Goal: Book appointment/travel/reservation

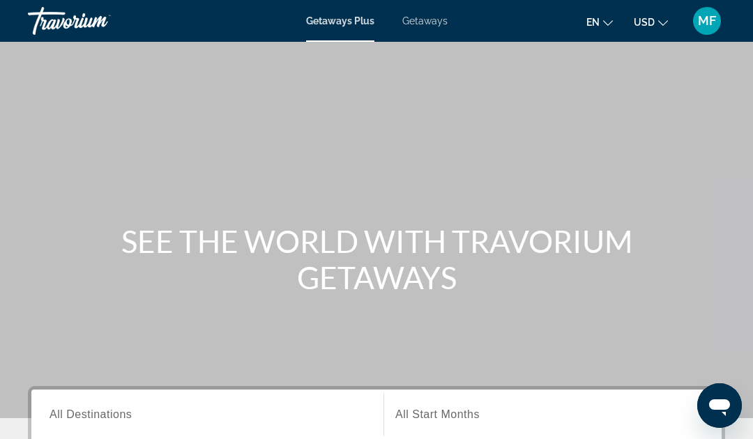
click at [524, 28] on div "en English Español Français Italiano Português русский USD USD ($) MXN (Mex$) C…" at bounding box center [593, 20] width 264 height 29
click at [523, 25] on div "en English Español Français Italiano Português русский USD USD ($) MXN (Mex$) C…" at bounding box center [593, 20] width 264 height 29
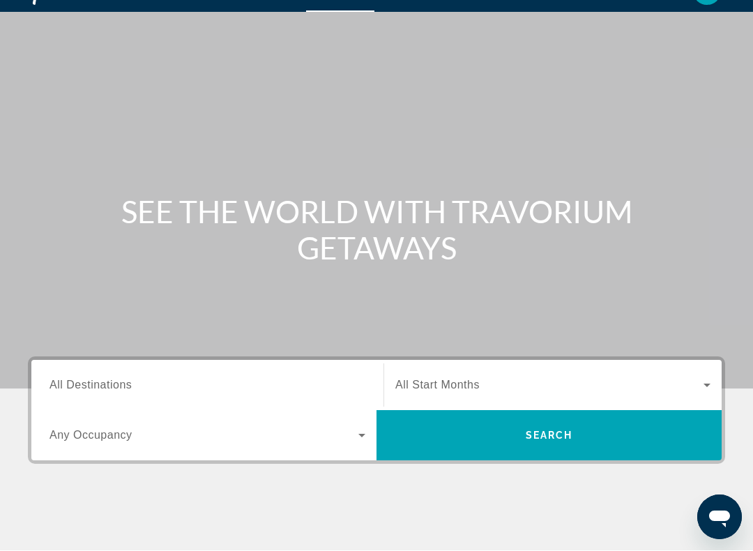
click at [316, 378] on input "Destination All Destinations" at bounding box center [207, 386] width 316 height 17
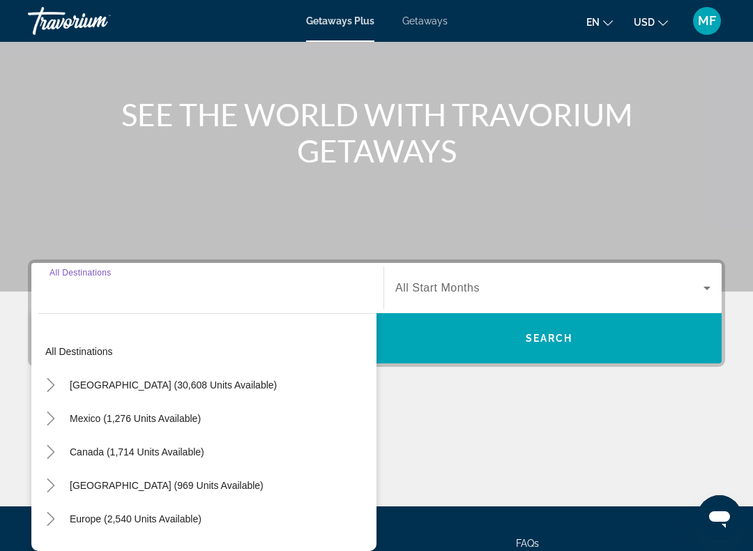
scroll to position [253, 0]
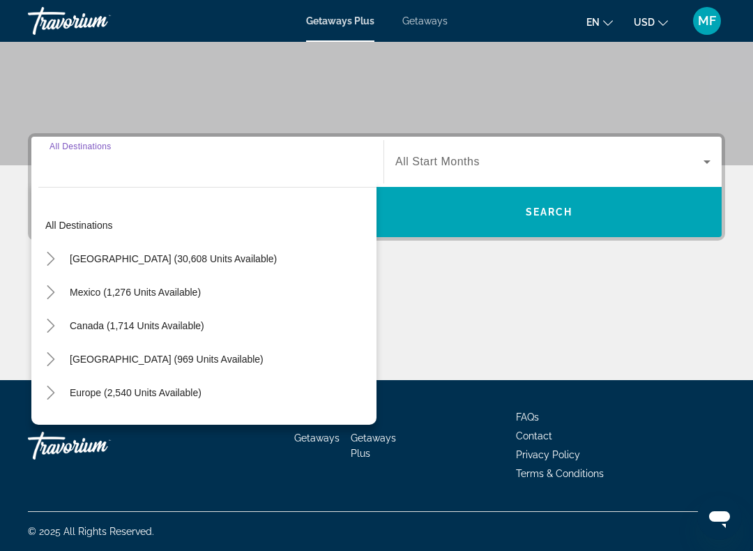
click at [217, 365] on span "Search widget" at bounding box center [167, 358] width 208 height 33
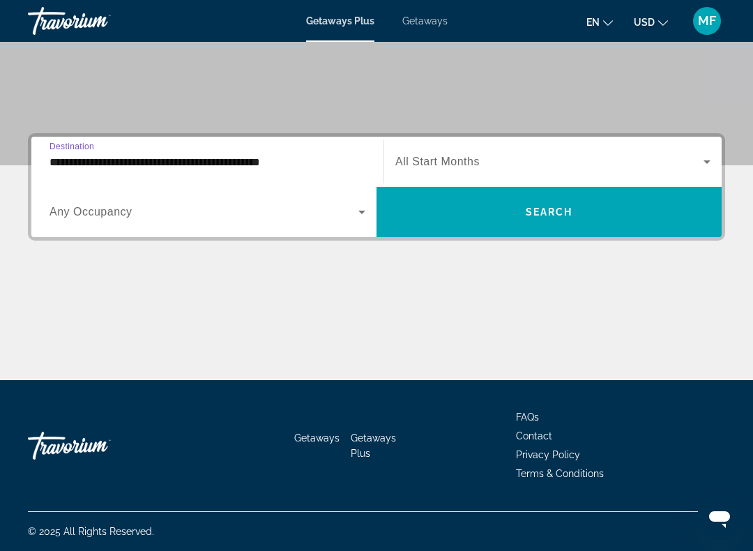
click at [268, 166] on input "**********" at bounding box center [207, 162] width 316 height 17
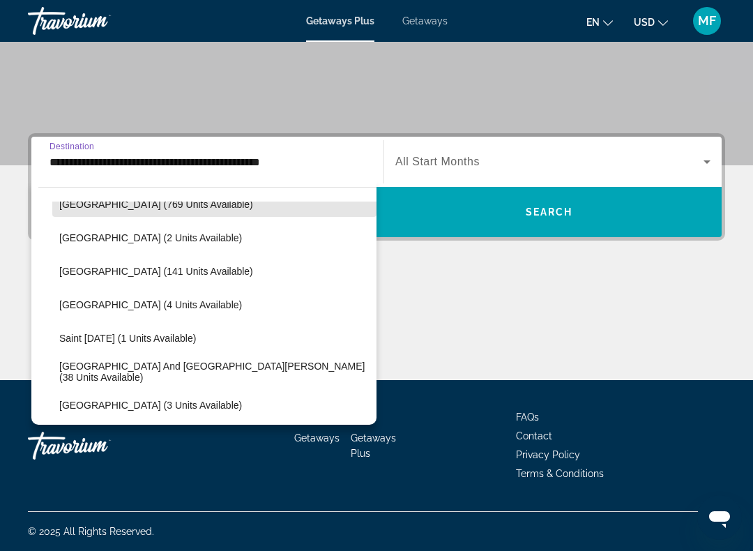
scroll to position [222, 0]
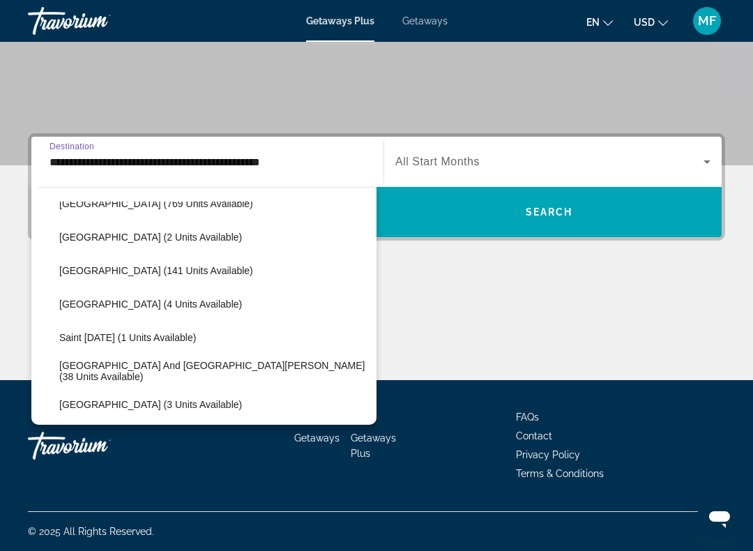
click at [231, 372] on span "[GEOGRAPHIC_DATA] and [GEOGRAPHIC_DATA][PERSON_NAME] (38 units available)" at bounding box center [214, 371] width 310 height 22
type input "**********"
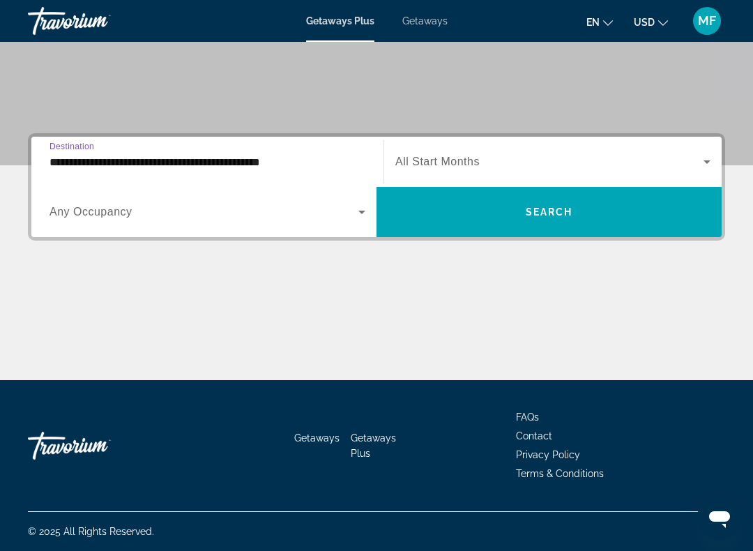
click at [560, 219] on span "Search widget" at bounding box center [548, 211] width 345 height 33
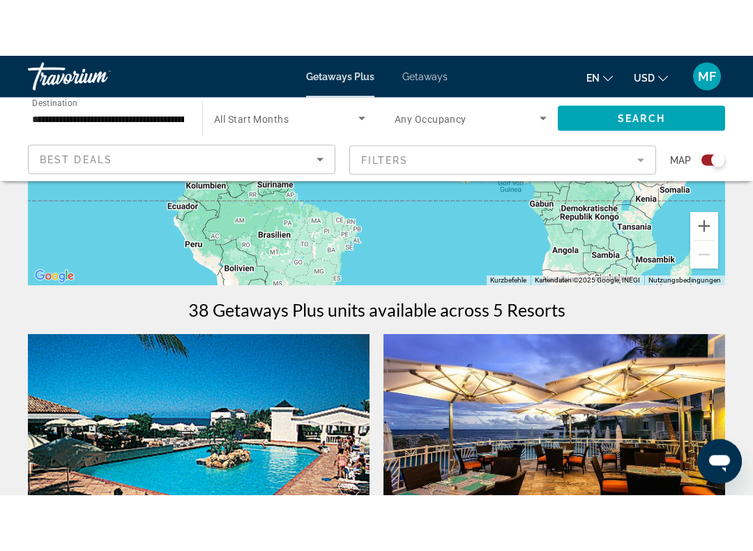
scroll to position [323, 0]
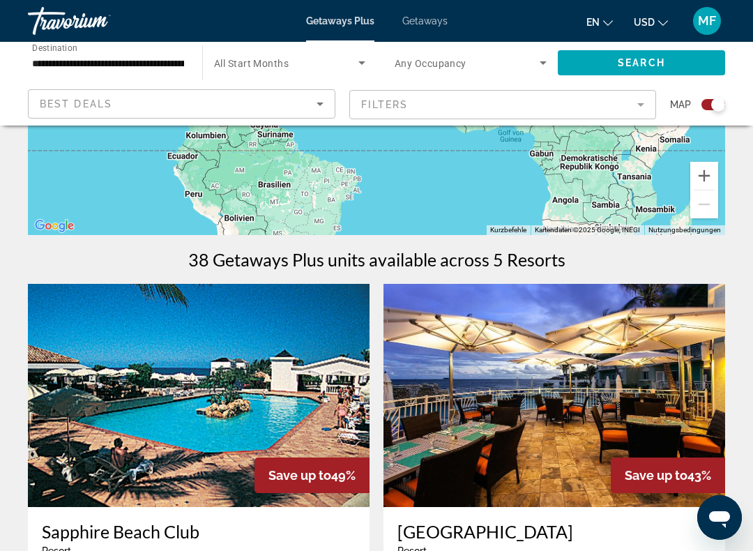
click at [636, 109] on mat-form-field "Filters" at bounding box center [502, 104] width 307 height 29
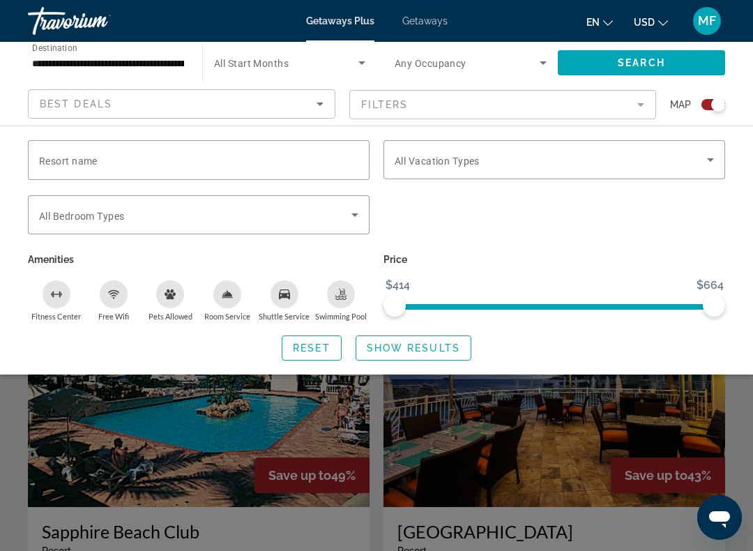
click at [352, 210] on icon "Search widget" at bounding box center [354, 214] width 17 height 17
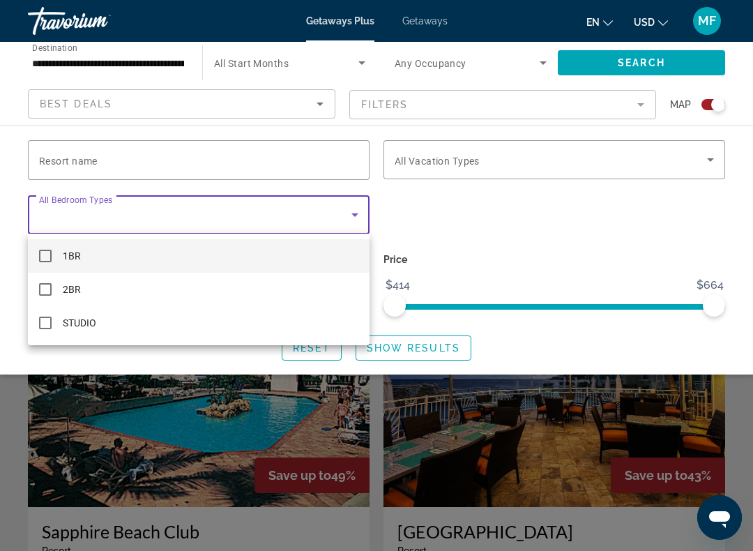
click at [567, 210] on div at bounding box center [376, 275] width 753 height 551
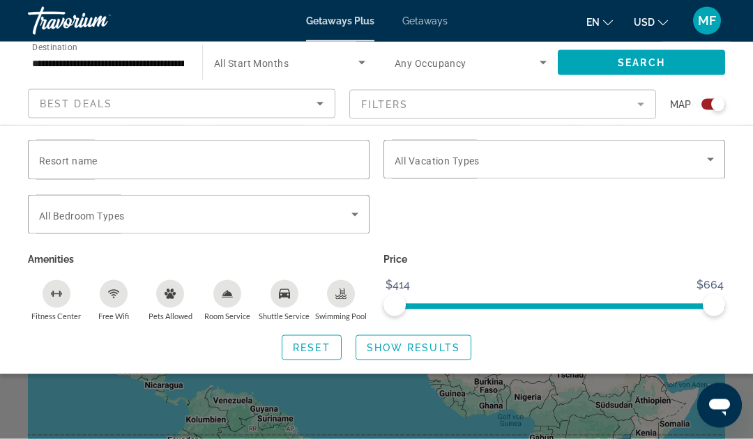
scroll to position [0, 0]
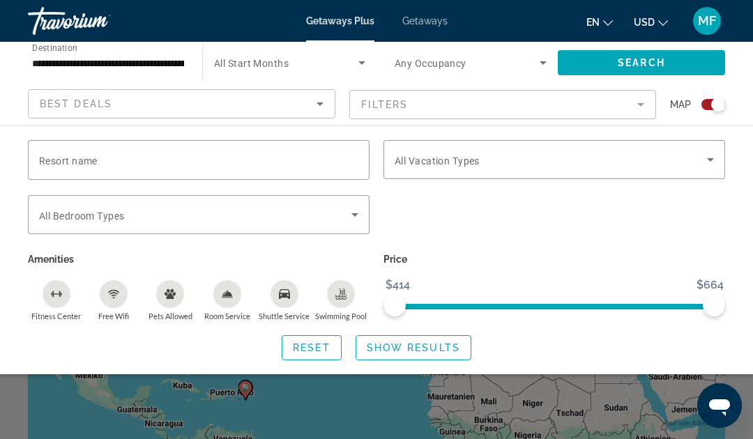
click at [436, 24] on span "Getaways" at bounding box center [424, 20] width 45 height 11
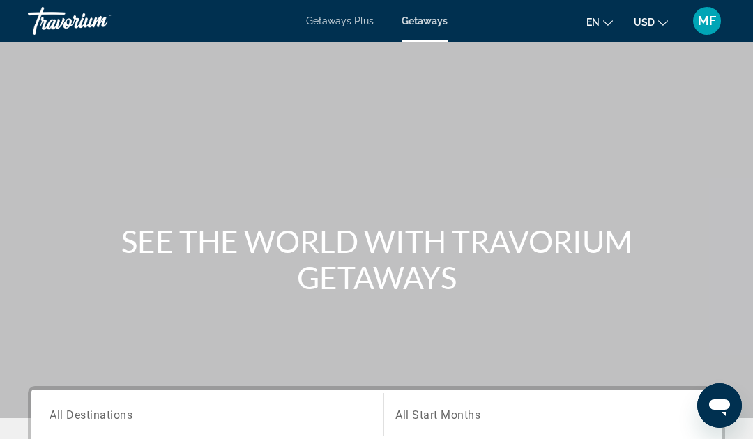
click at [302, 413] on input "Destination All Destinations" at bounding box center [207, 415] width 316 height 17
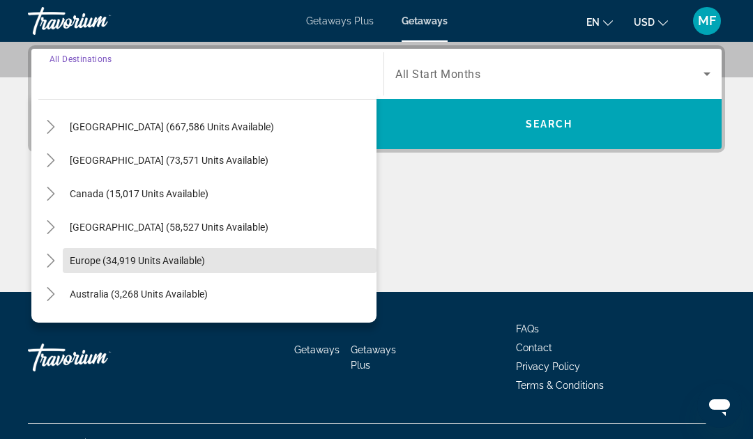
scroll to position [31, 0]
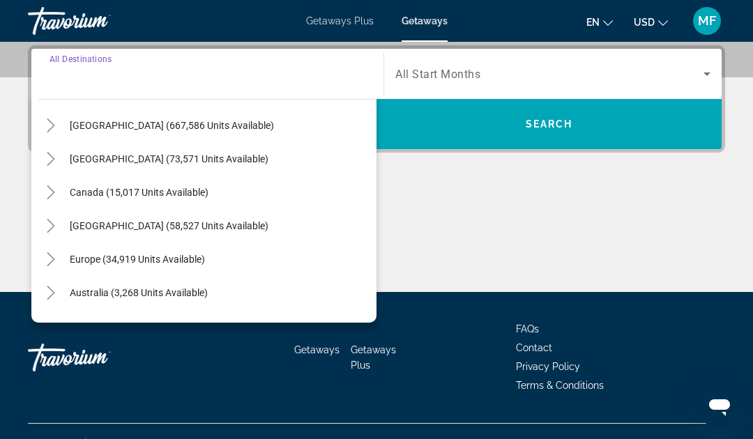
click at [252, 222] on span "[GEOGRAPHIC_DATA] (58,527 units available)" at bounding box center [169, 225] width 199 height 11
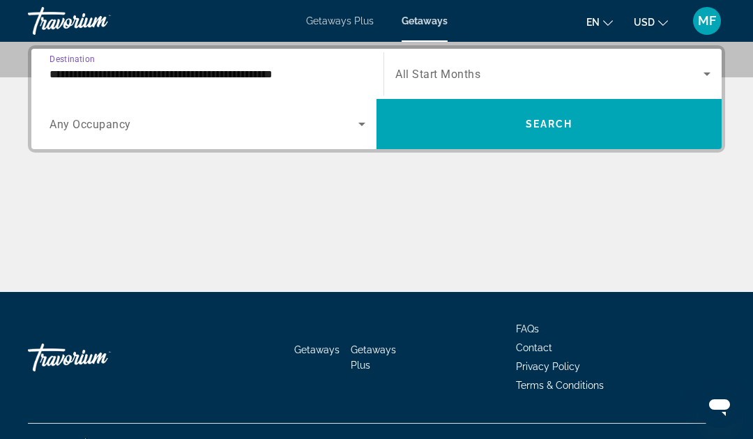
click at [293, 68] on input "**********" at bounding box center [207, 74] width 316 height 17
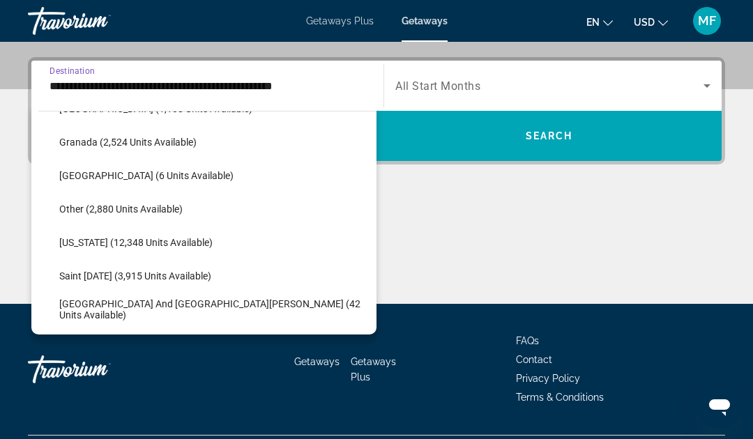
scroll to position [328, 0]
click at [245, 309] on span "[GEOGRAPHIC_DATA] and [GEOGRAPHIC_DATA][PERSON_NAME] (42 units available)" at bounding box center [214, 309] width 310 height 22
type input "**********"
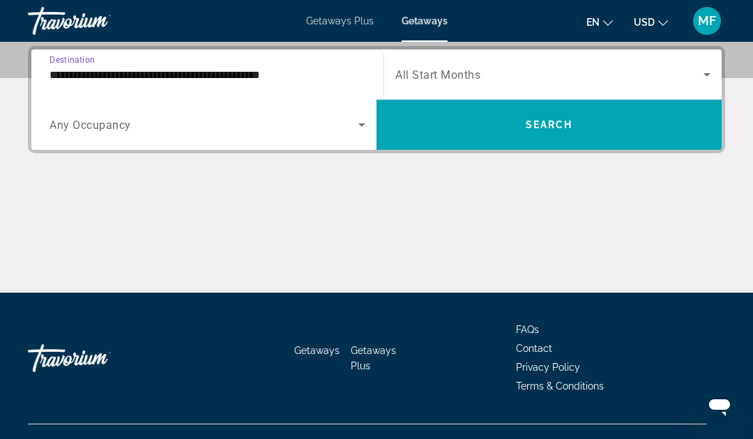
scroll to position [340, 0]
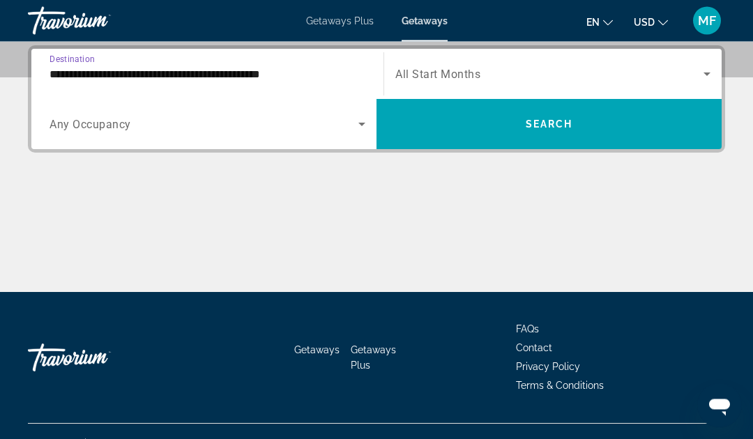
click at [505, 116] on span "Search widget" at bounding box center [548, 124] width 345 height 33
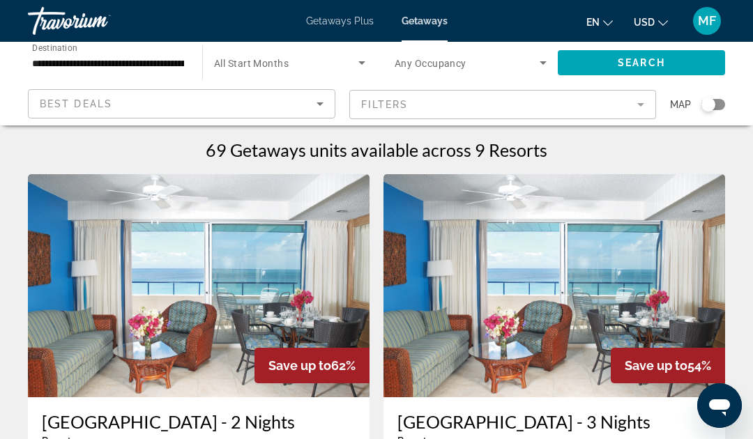
click at [606, 112] on mat-form-field "Filters" at bounding box center [502, 104] width 307 height 29
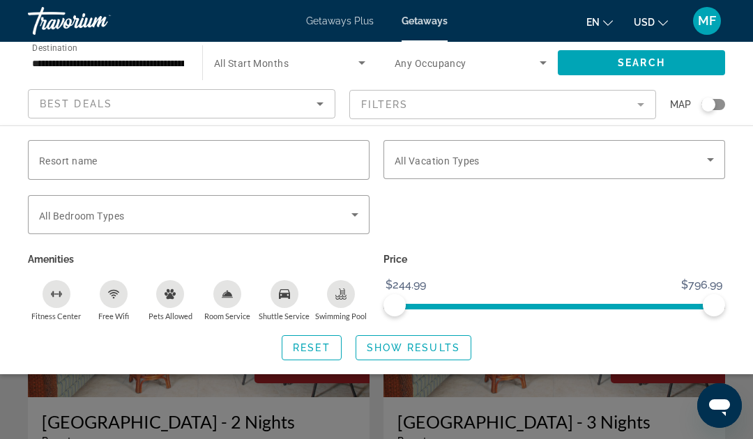
click at [362, 217] on icon "Search widget" at bounding box center [354, 214] width 17 height 17
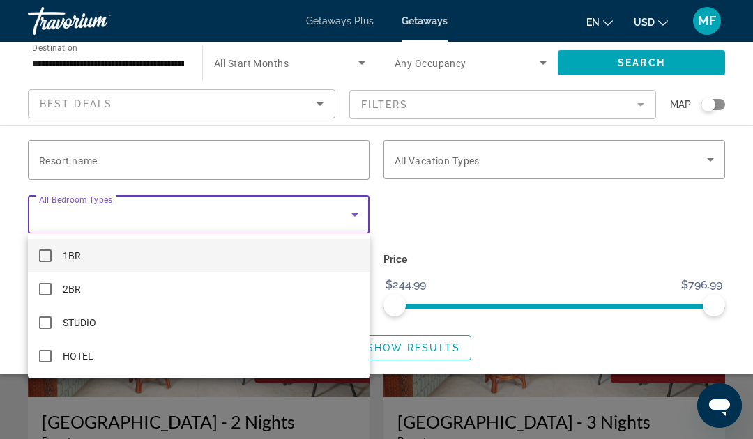
click at [530, 233] on div at bounding box center [376, 219] width 753 height 439
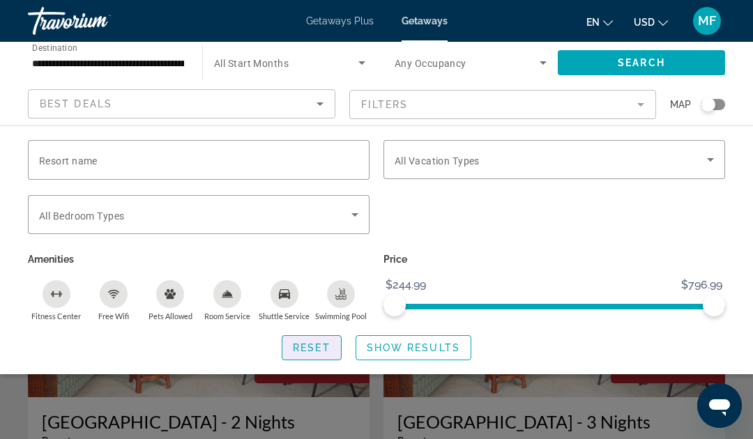
click at [321, 346] on span "Reset" at bounding box center [312, 347] width 38 height 11
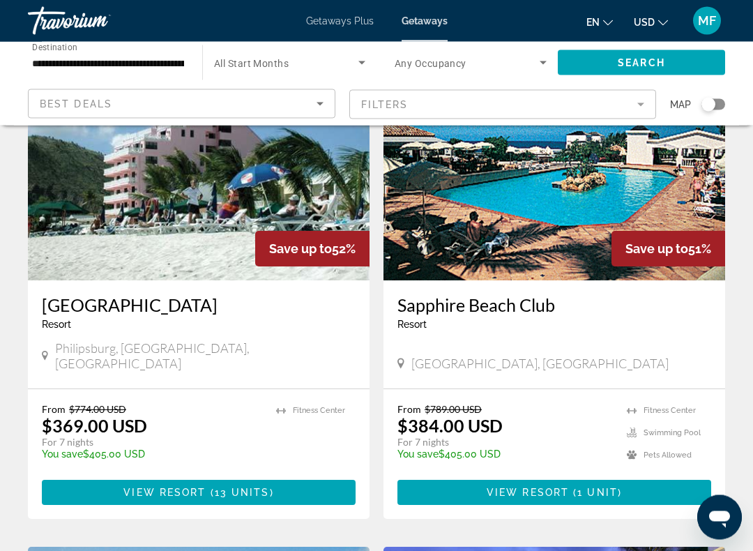
scroll to position [592, 0]
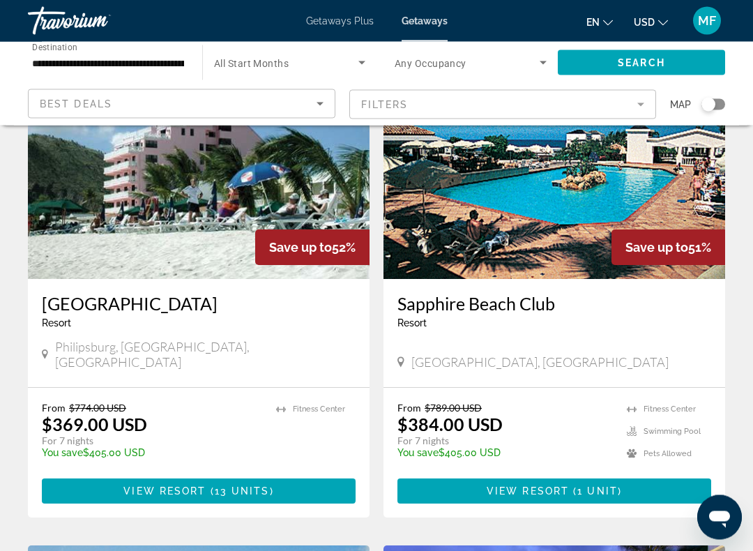
click at [199, 213] on img "Main content" at bounding box center [199, 167] width 342 height 223
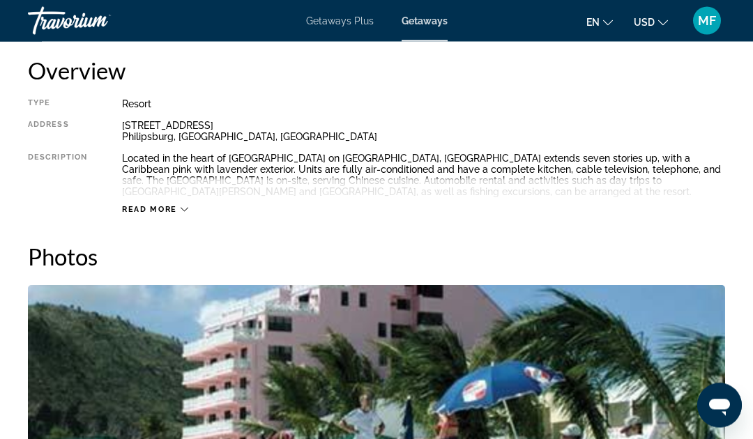
scroll to position [642, 0]
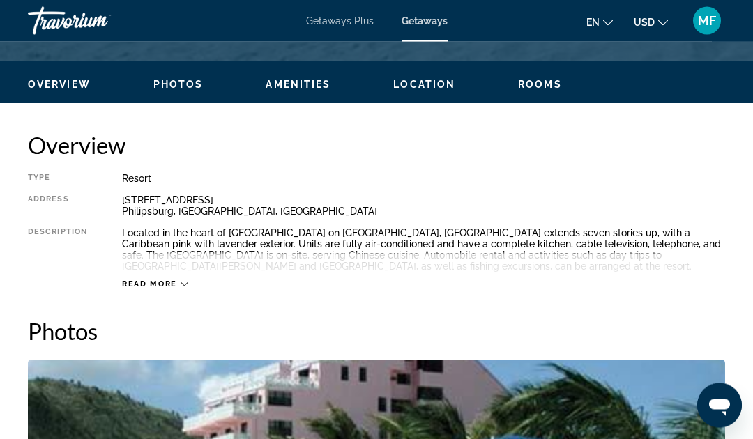
click at [169, 289] on span "Read more" at bounding box center [149, 284] width 55 height 9
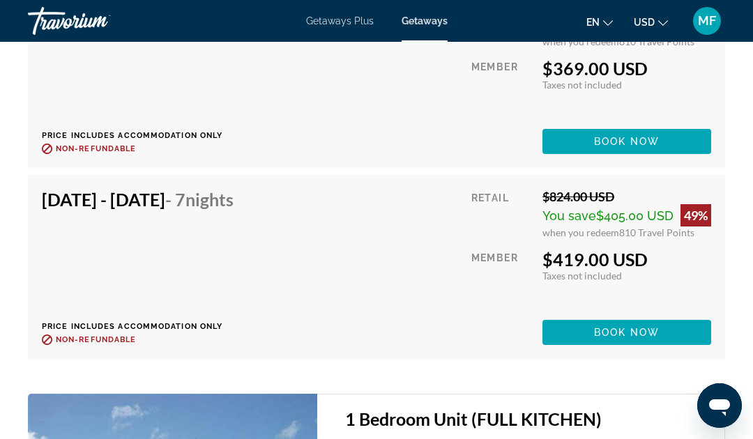
scroll to position [2973, 0]
